Goal: Information Seeking & Learning: Check status

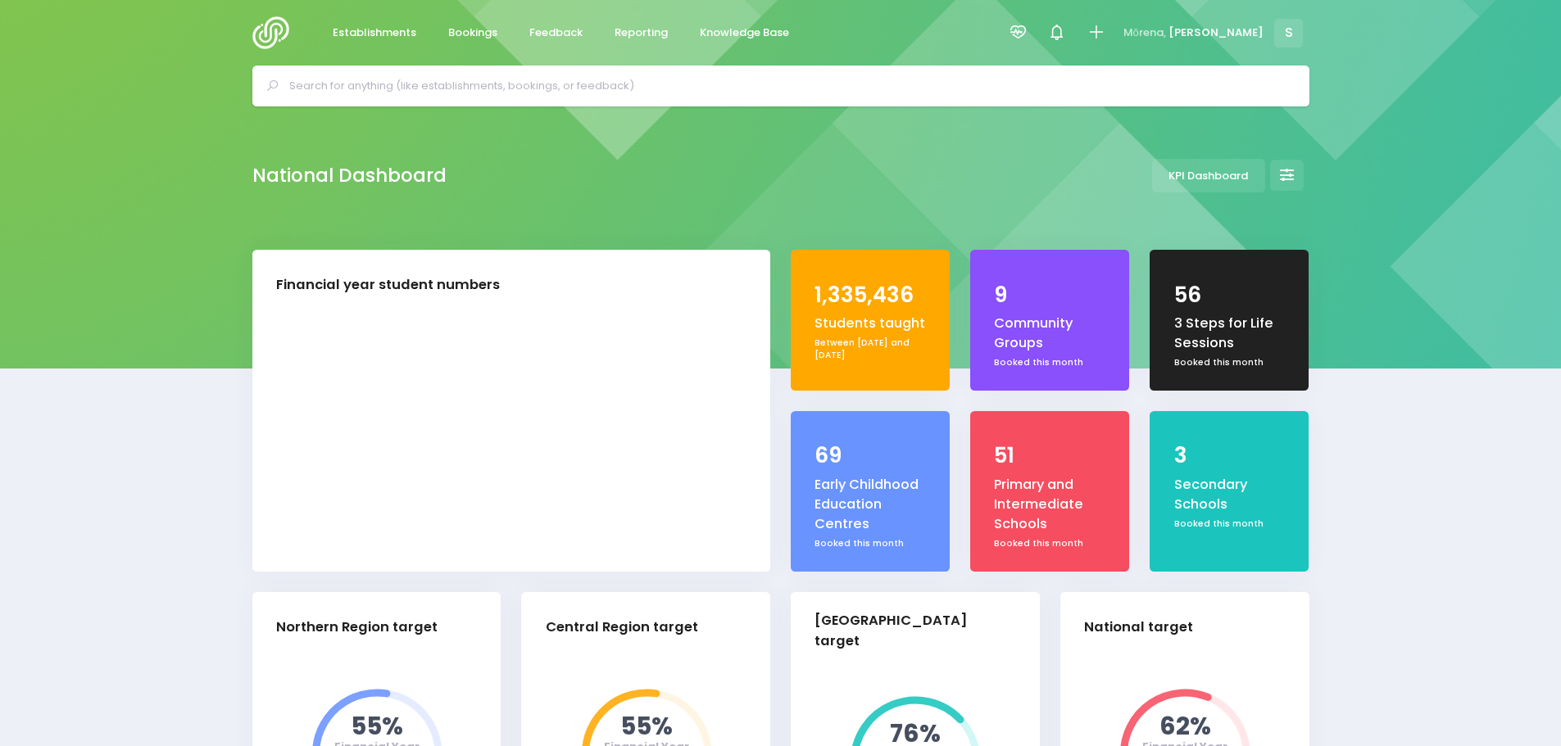
select select "5"
drag, startPoint x: 552, startPoint y: 34, endPoint x: 551, endPoint y: 51, distance: 16.5
click at [552, 34] on span "Feedback" at bounding box center [555, 33] width 53 height 16
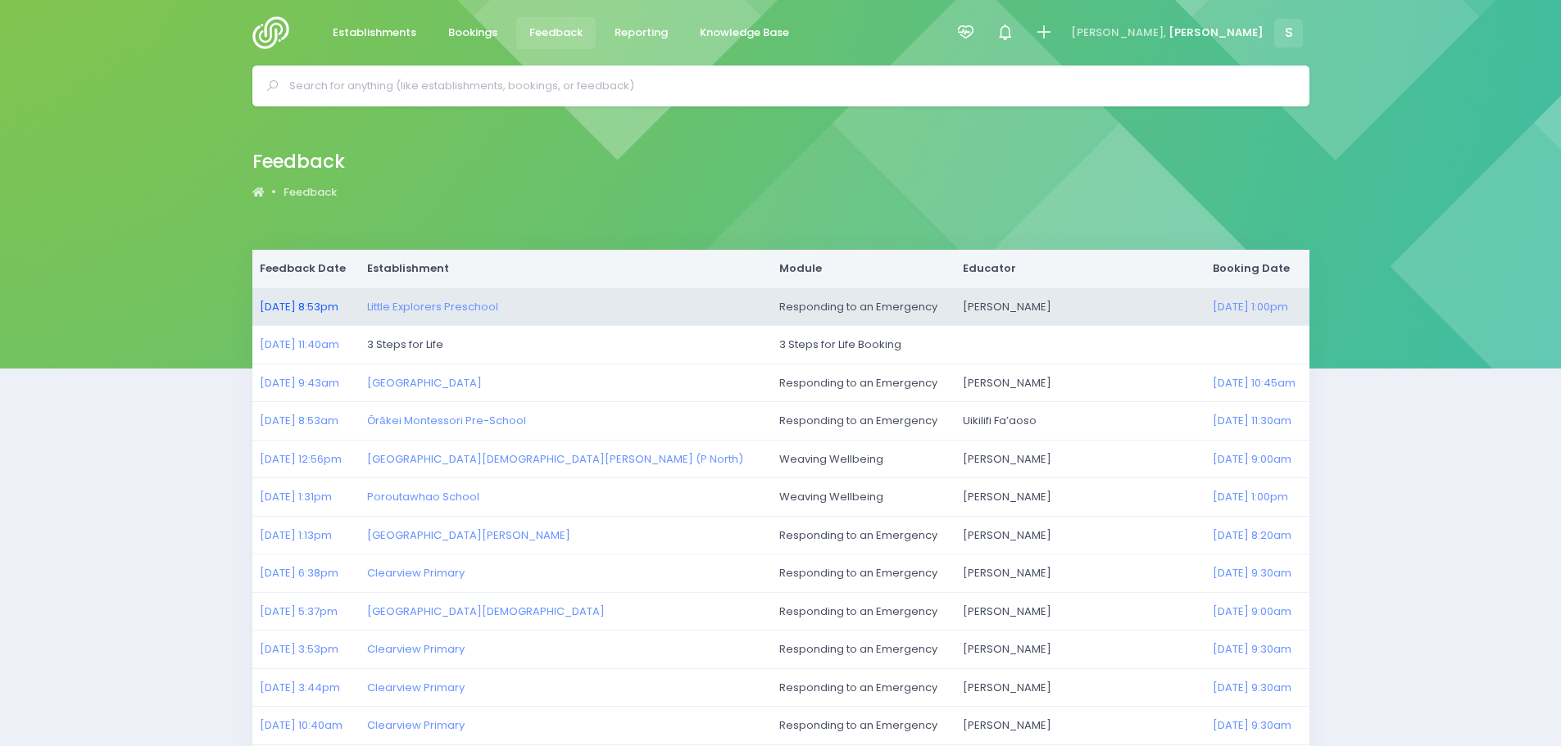
click at [290, 306] on link "[DATE] 8:53pm" at bounding box center [299, 307] width 79 height 16
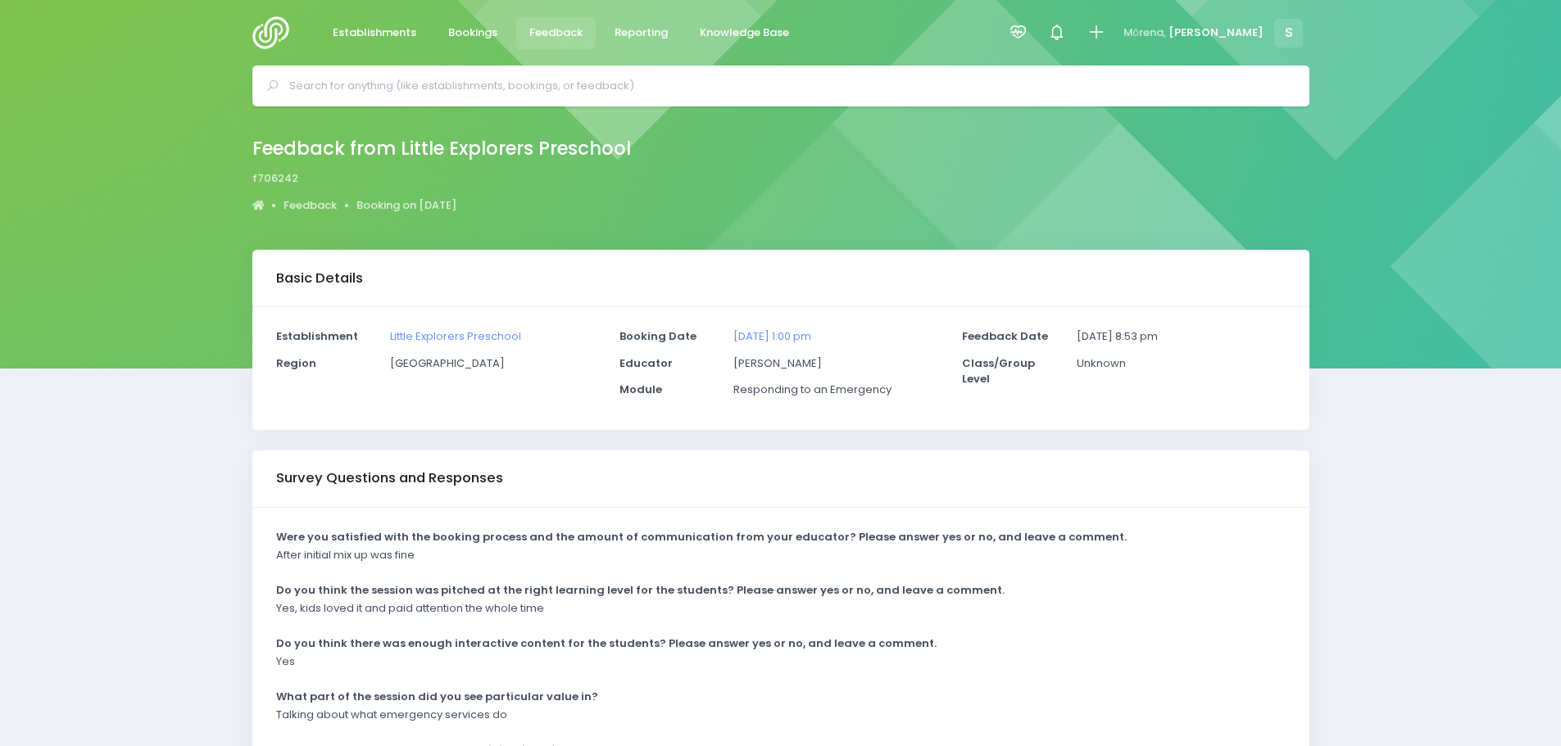
click at [270, 32] on img at bounding box center [275, 32] width 47 height 33
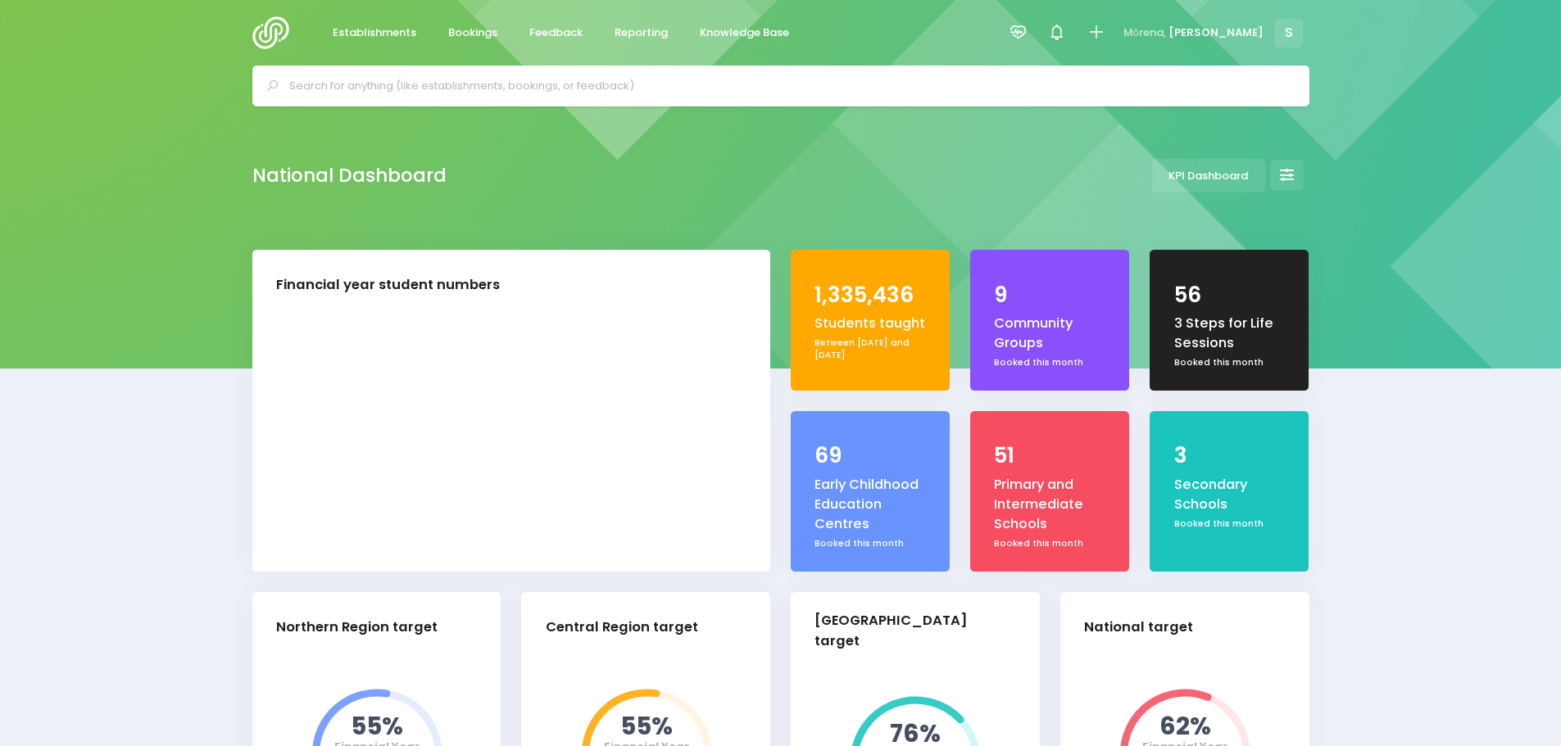
select select "5"
